Goal: Use online tool/utility: Utilize a website feature to perform a specific function

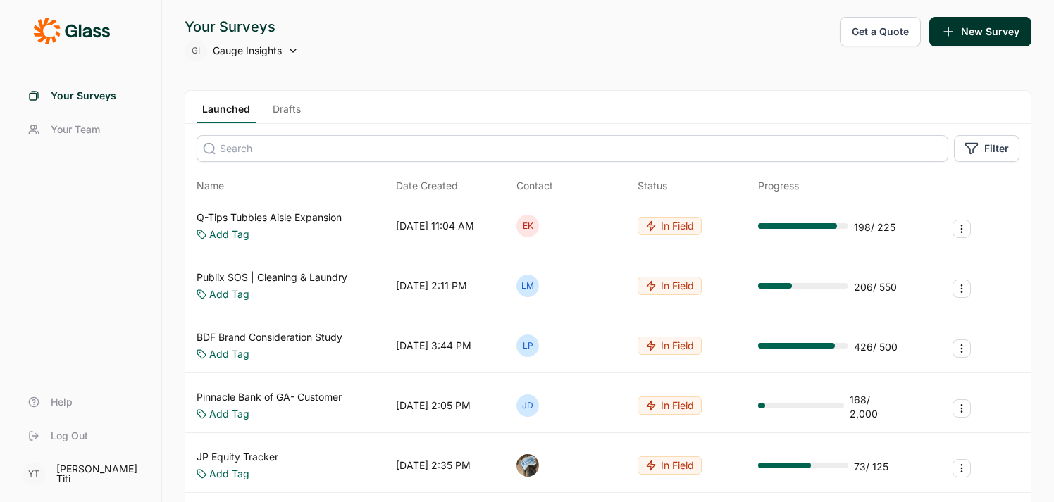
click at [240, 213] on link "Q-Tips Tubbies Aisle Expansion" at bounding box center [269, 218] width 145 height 14
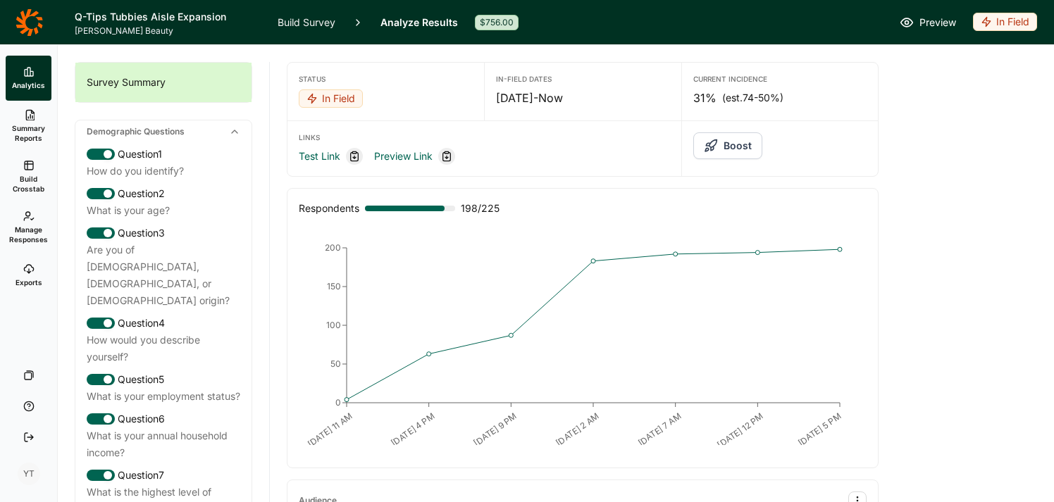
click at [37, 177] on span "Build Crosstab" at bounding box center [28, 184] width 35 height 20
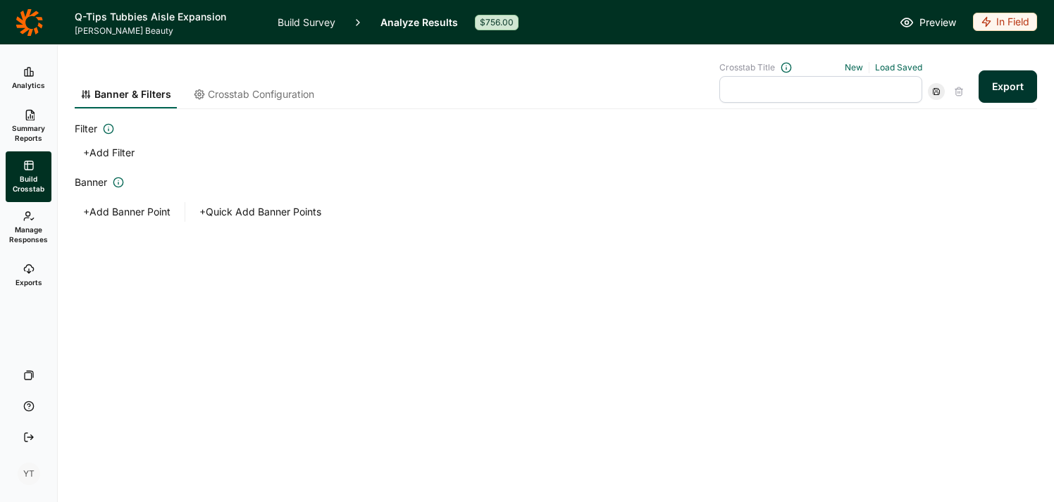
click at [283, 89] on span "Crosstab Configuration" at bounding box center [261, 94] width 106 height 14
click at [251, 90] on span "Crosstab Configuration" at bounding box center [261, 94] width 106 height 14
click at [226, 92] on span "Crosstab Configuration" at bounding box center [261, 94] width 106 height 14
click at [233, 95] on span "Crosstab Configuration" at bounding box center [261, 94] width 106 height 14
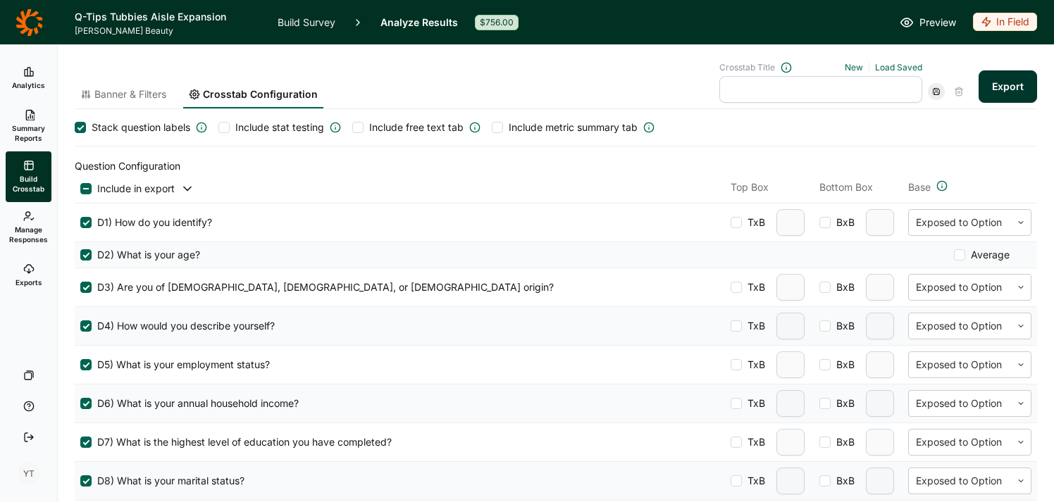
click at [27, 30] on icon at bounding box center [29, 22] width 27 height 28
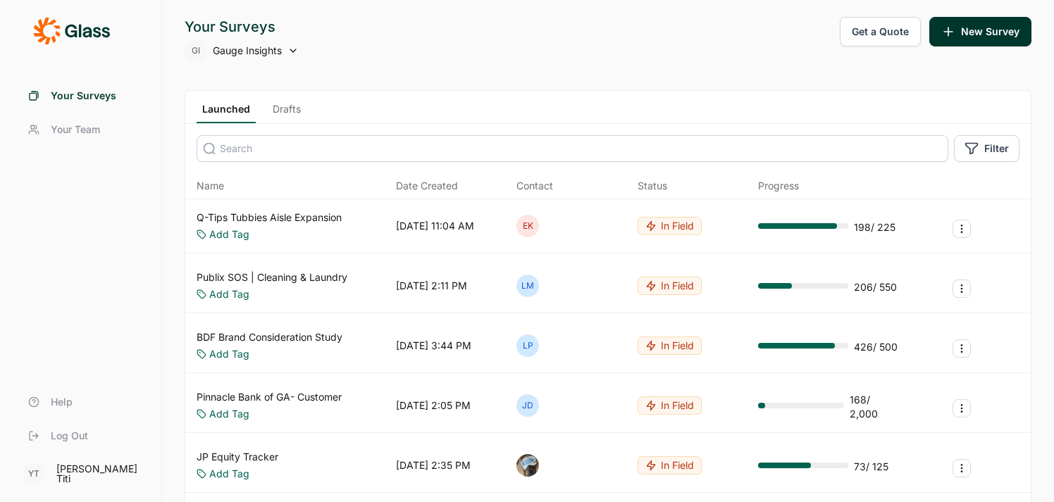
click at [266, 277] on link "Publix SOS | Cleaning & Laundry" at bounding box center [272, 278] width 151 height 14
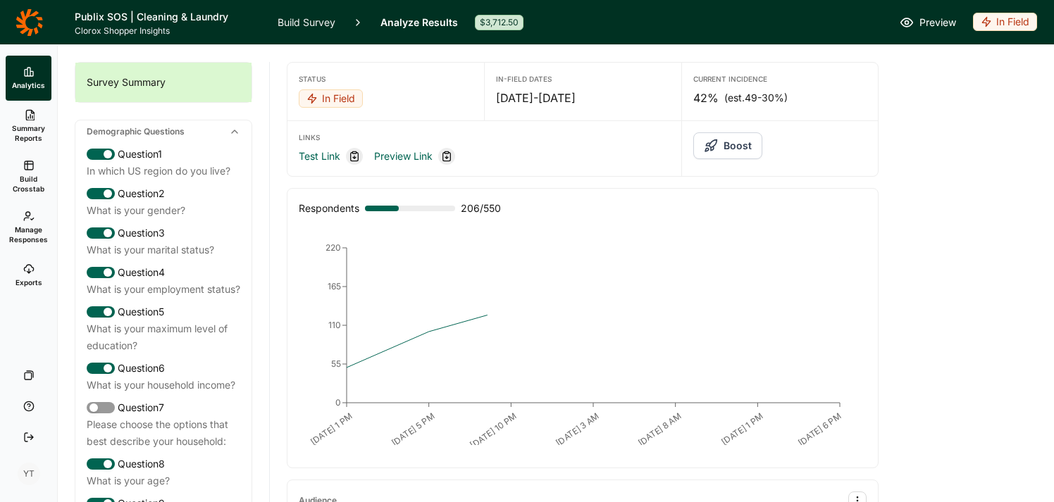
click at [36, 168] on link "Build Crosstab" at bounding box center [29, 176] width 46 height 51
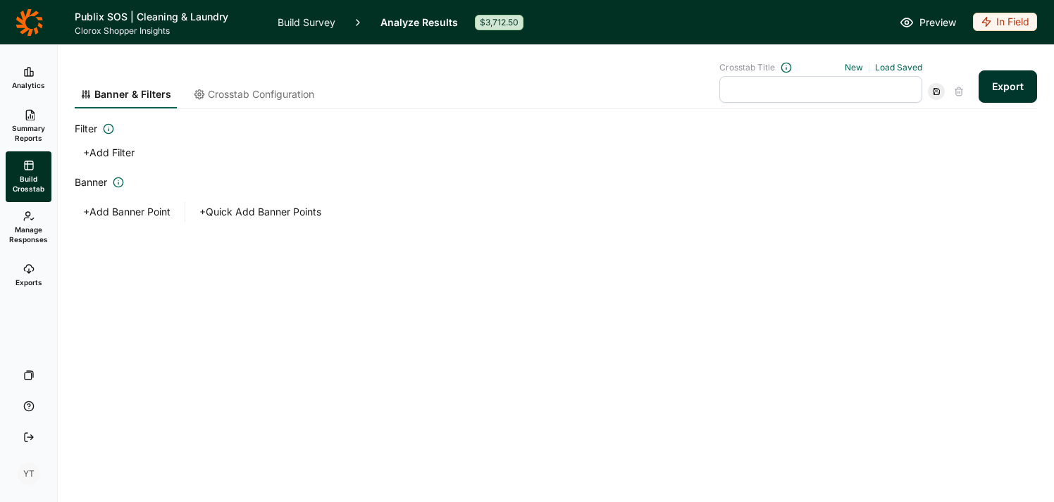
click at [261, 94] on span "Crosstab Configuration" at bounding box center [261, 94] width 106 height 14
click at [244, 89] on span "Crosstab Configuration" at bounding box center [261, 94] width 106 height 14
